Goal: Check status: Check status

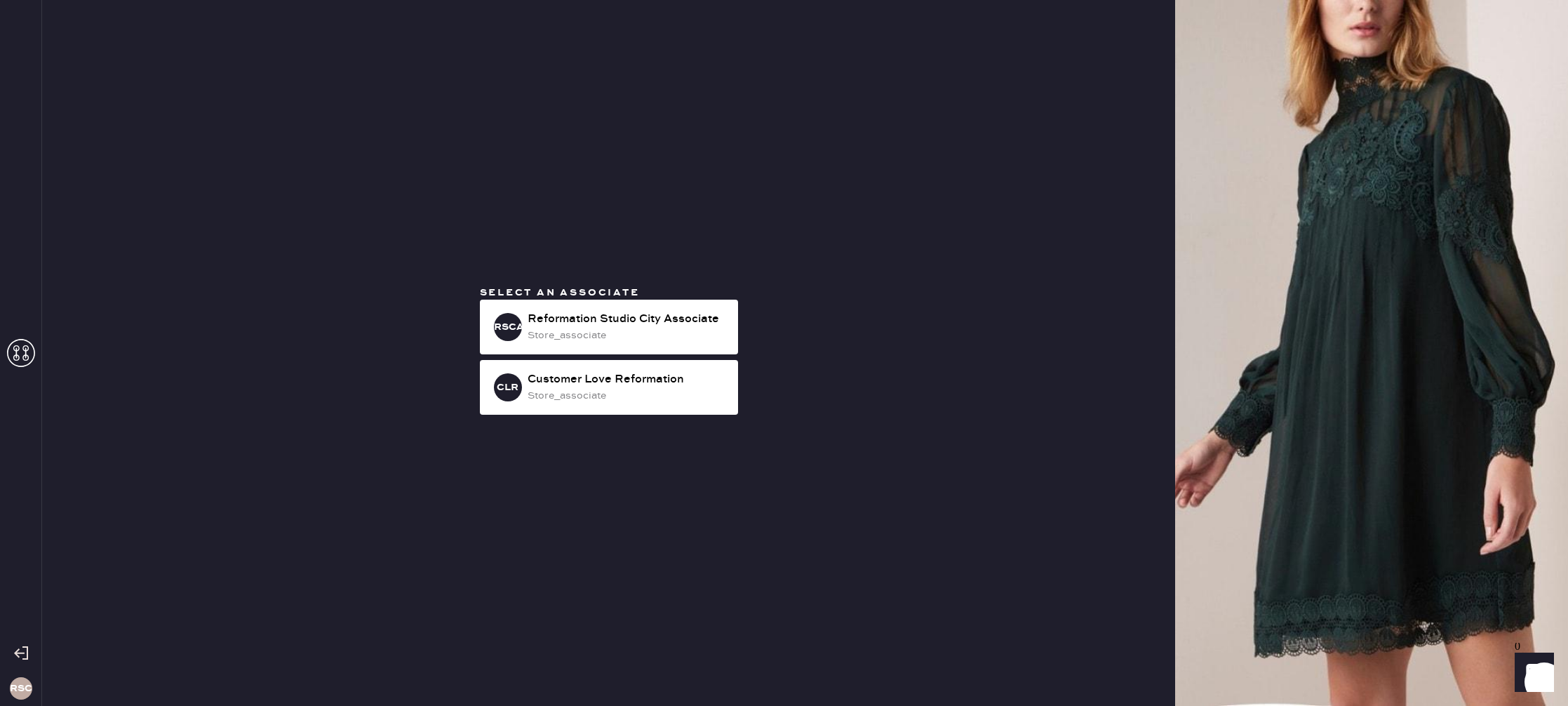
click at [615, 299] on div "RSCA Reformation Studio City Associate store_associate" at bounding box center [608, 327] width 258 height 55
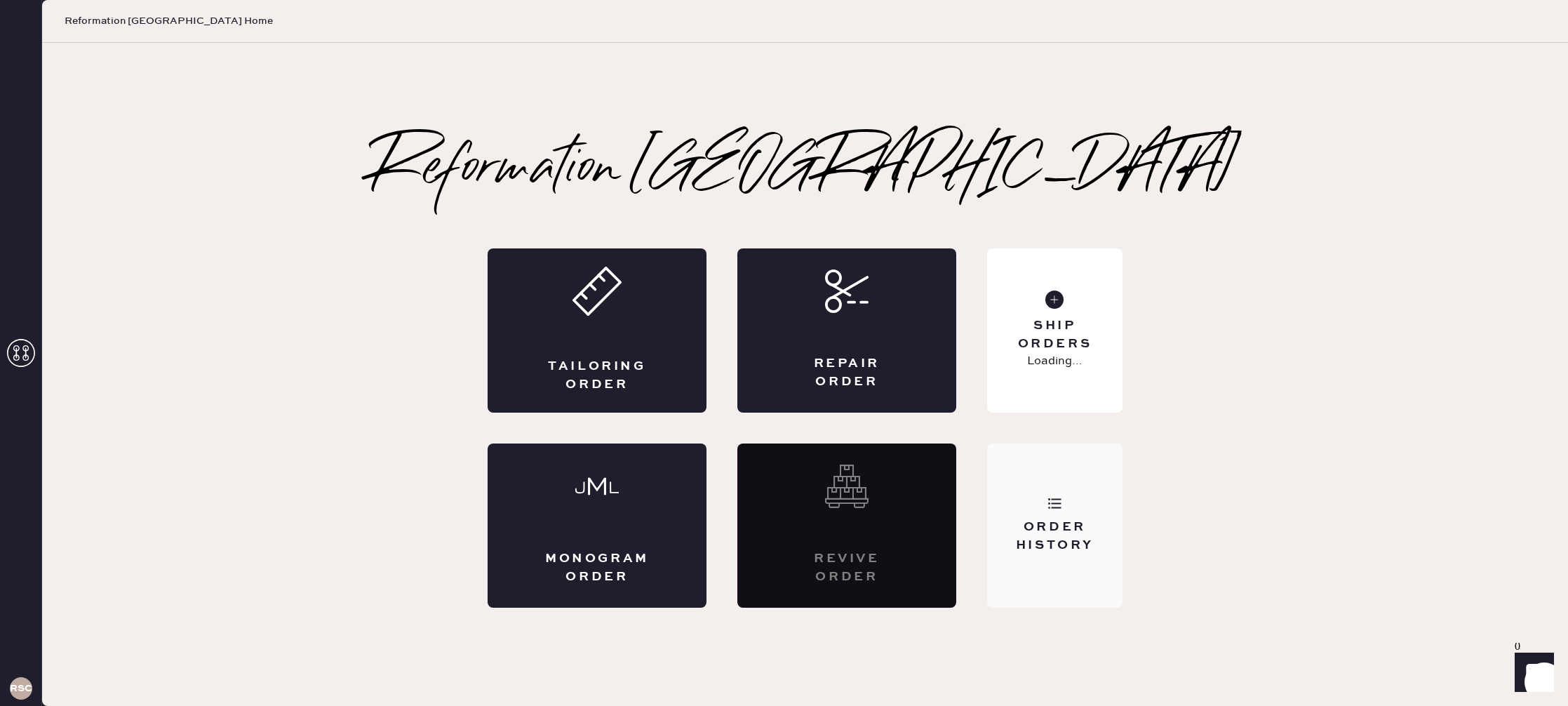
click at [1093, 498] on div "Order History" at bounding box center [1055, 525] width 135 height 164
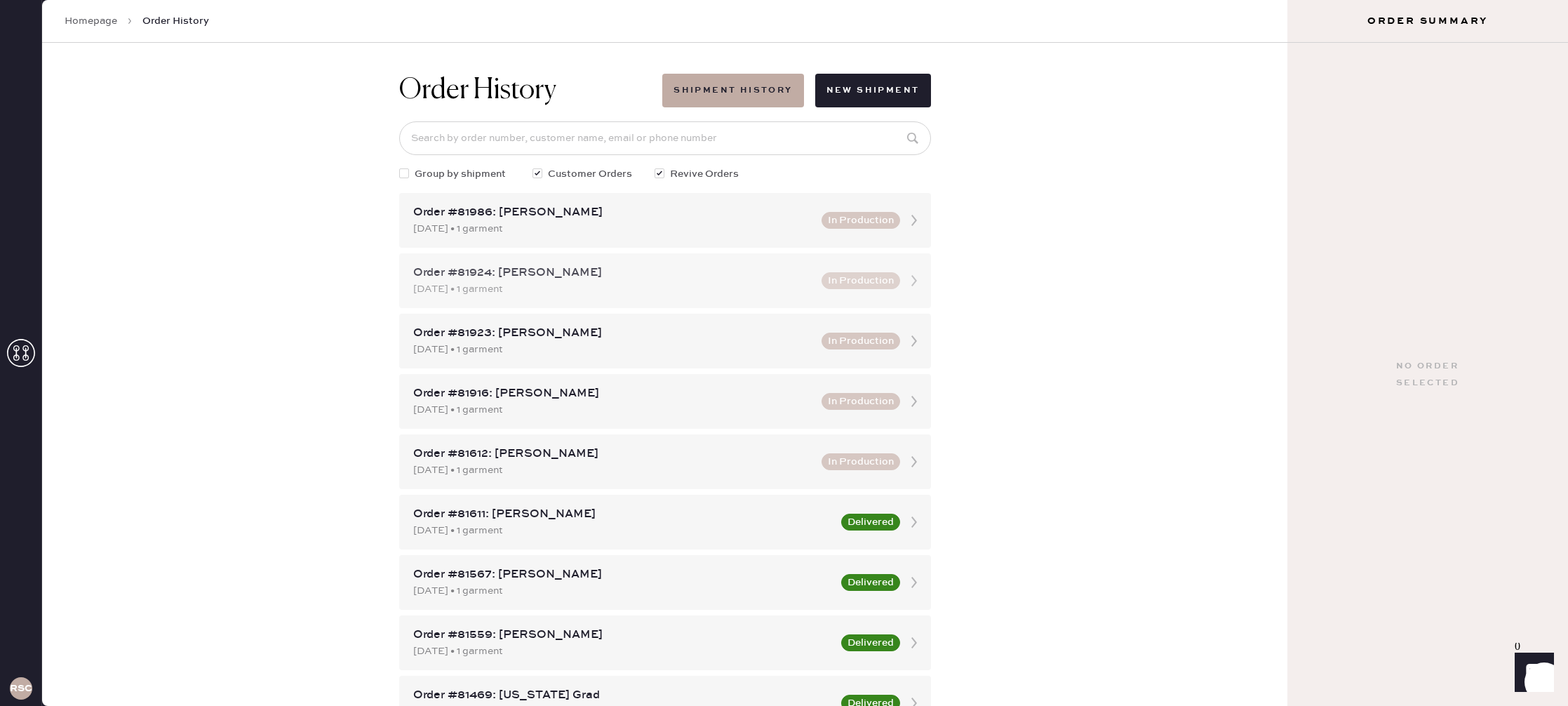
click at [567, 271] on div "Order #81924: [PERSON_NAME]" at bounding box center [613, 273] width 400 height 17
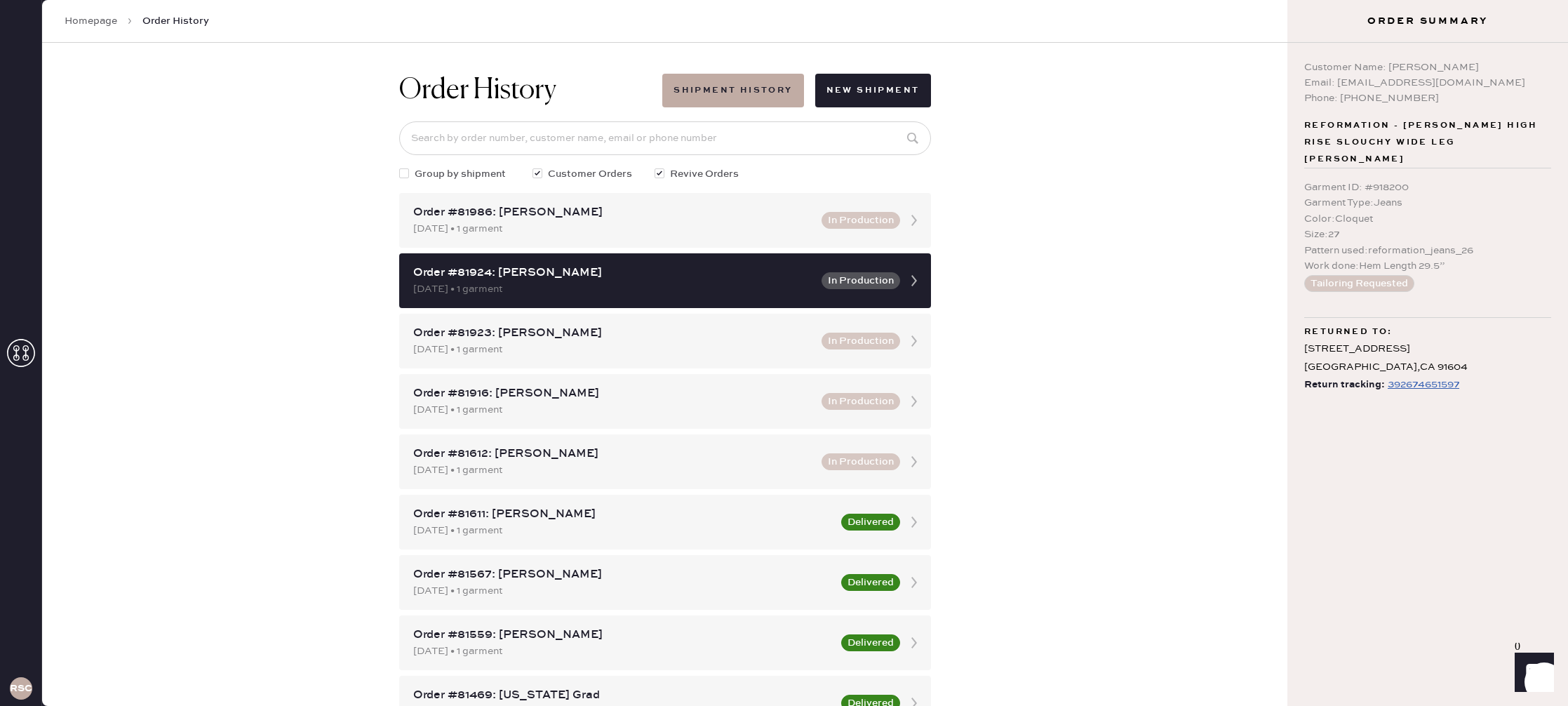
click at [1456, 376] on div "392674651597" at bounding box center [1424, 384] width 72 height 17
